Goal: Task Accomplishment & Management: Find specific page/section

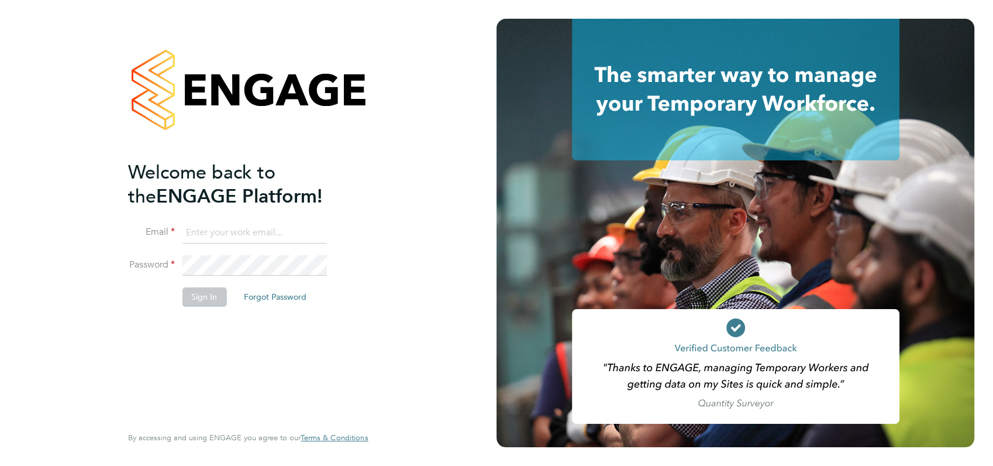
type input "[PERSON_NAME][EMAIL_ADDRESS][DOMAIN_NAME]"
drag, startPoint x: 350, startPoint y: 319, endPoint x: 199, endPoint y: 297, distance: 152.6
click at [199, 297] on div "Welcome back to the ENGAGE Platform! Email [PERSON_NAME][EMAIL_ADDRESS][DOMAIN_…" at bounding box center [242, 291] width 228 height 262
click at [199, 297] on button "Sign In" at bounding box center [204, 296] width 44 height 19
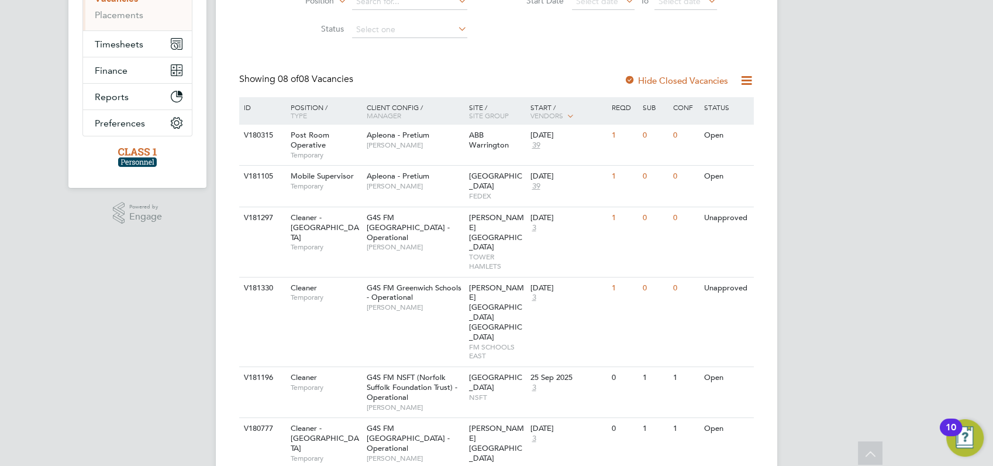
scroll to position [208, 0]
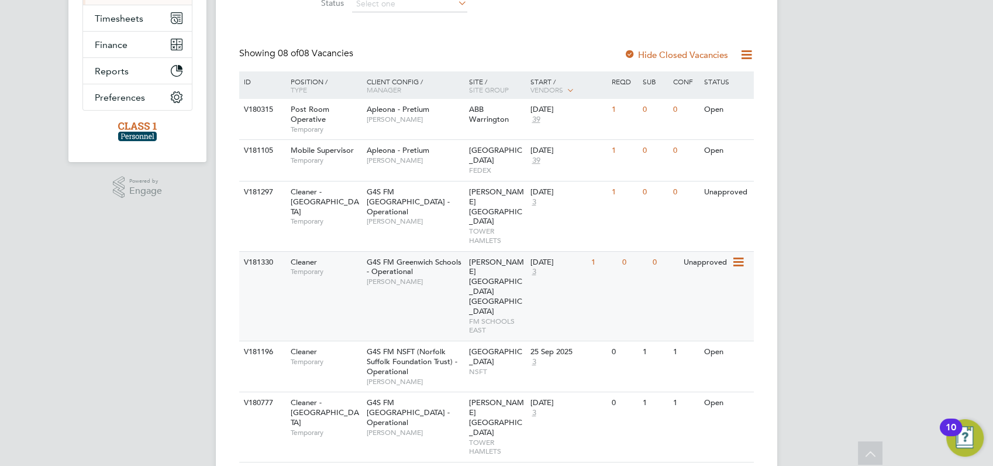
click at [264, 252] on div "V181330" at bounding box center [261, 263] width 41 height 22
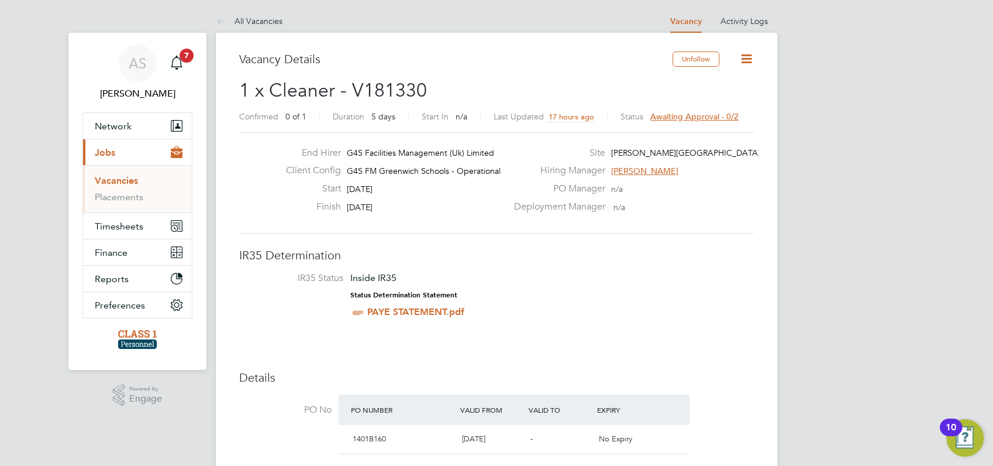
click at [120, 178] on link "Vacancies" at bounding box center [116, 180] width 43 height 11
